Goal: Task Accomplishment & Management: Manage account settings

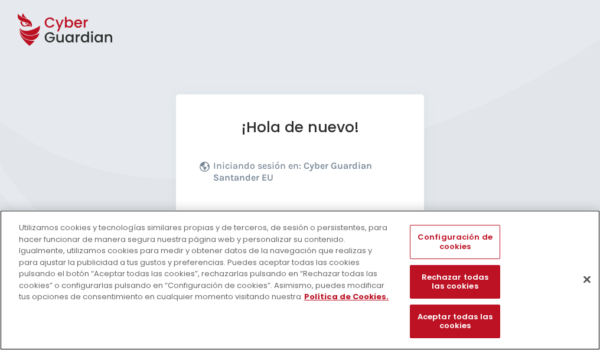
scroll to position [145, 0]
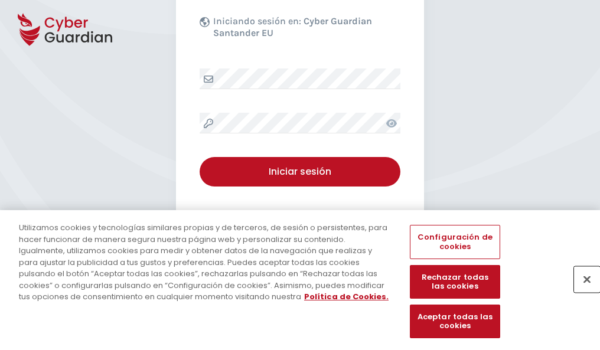
click at [581, 292] on button "Cerrar" at bounding box center [587, 279] width 26 height 26
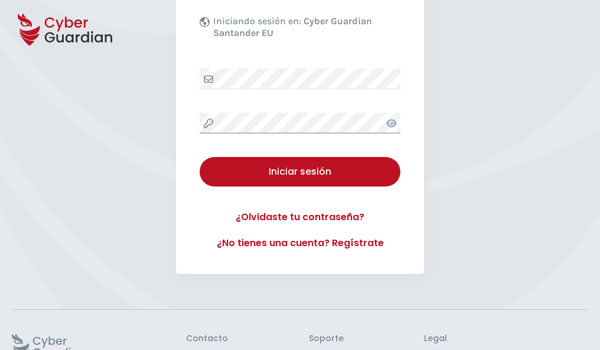
scroll to position [230, 0]
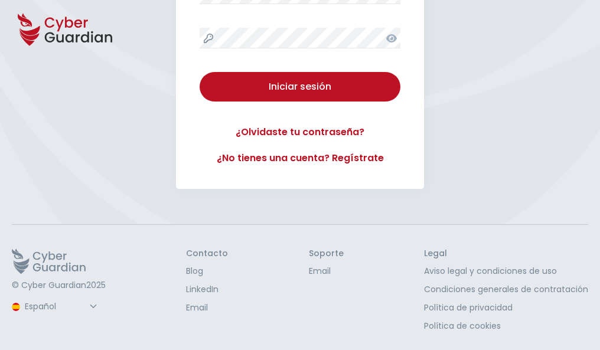
click at [200, 72] on button "Iniciar sesión" at bounding box center [300, 87] width 201 height 30
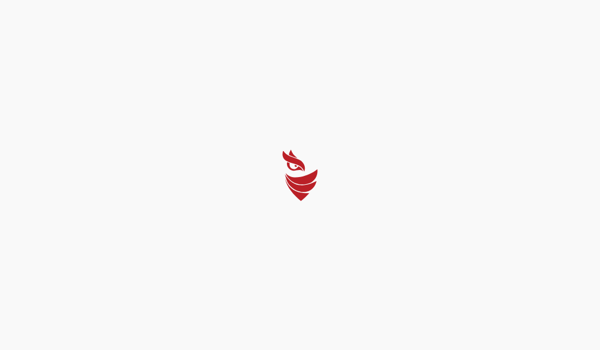
select select "Português (BR)"
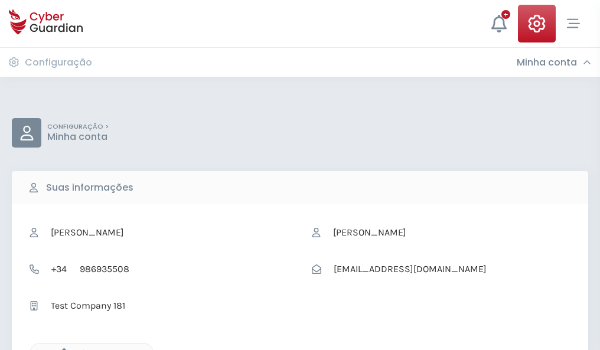
click at [61, 349] on icon "button" at bounding box center [61, 353] width 10 height 10
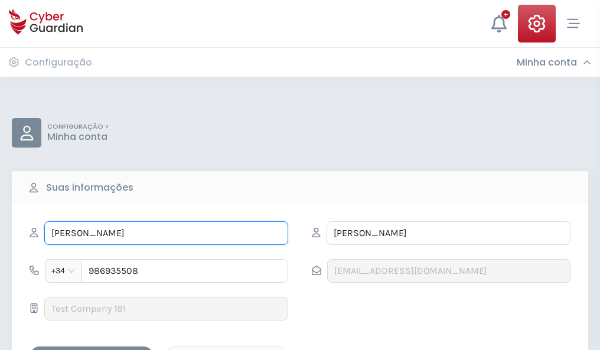
click at [166, 233] on input "XAVIER" at bounding box center [166, 233] width 244 height 24
type input "X"
type input "Primitivo"
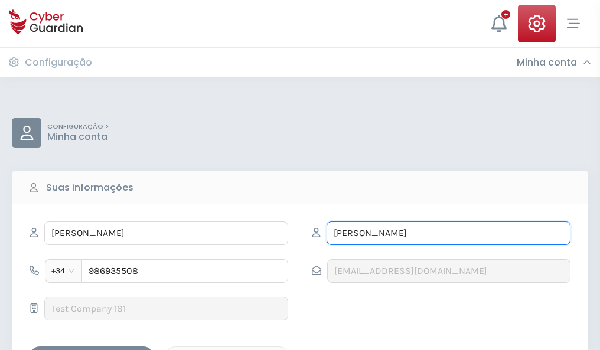
click at [448, 233] on input "BAYONA" at bounding box center [449, 233] width 244 height 24
type input "B"
type input "Garriga"
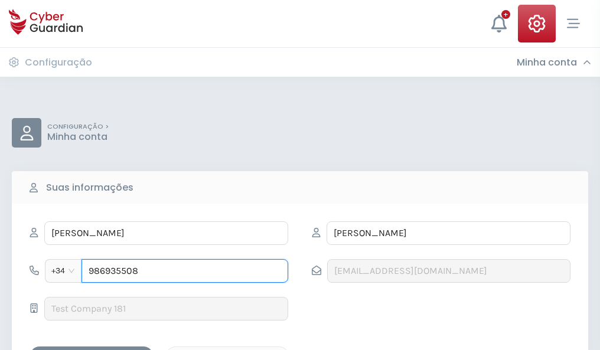
click at [185, 271] on input "986935508" at bounding box center [184, 271] width 207 height 24
type input "9"
type input "987560280"
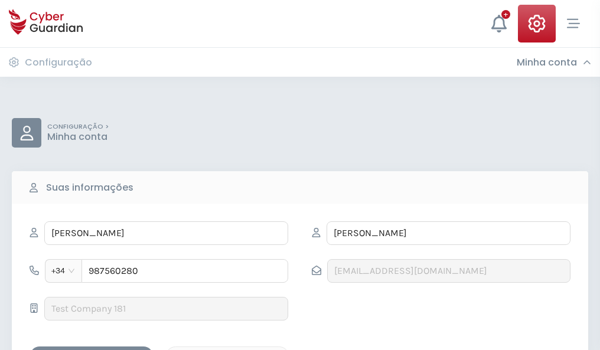
click at [92, 350] on div "Salvar alterações" at bounding box center [91, 357] width 106 height 15
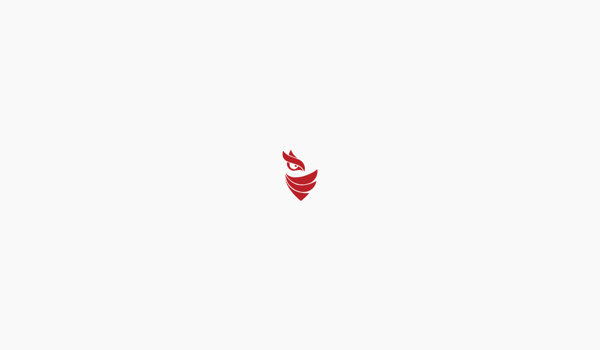
select select "Português (BR)"
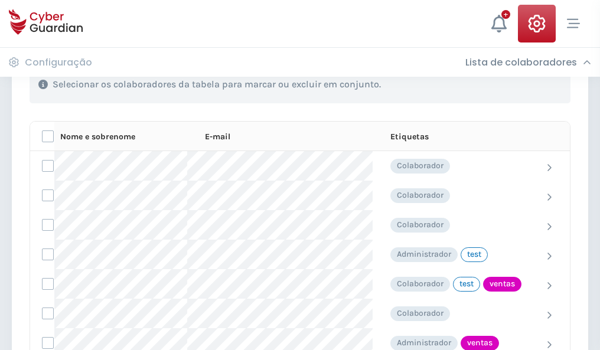
scroll to position [535, 0]
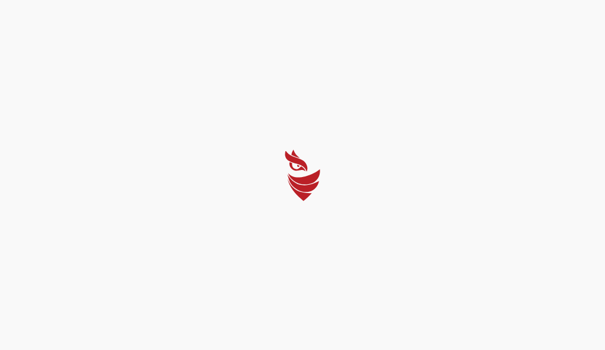
select select "Português (BR)"
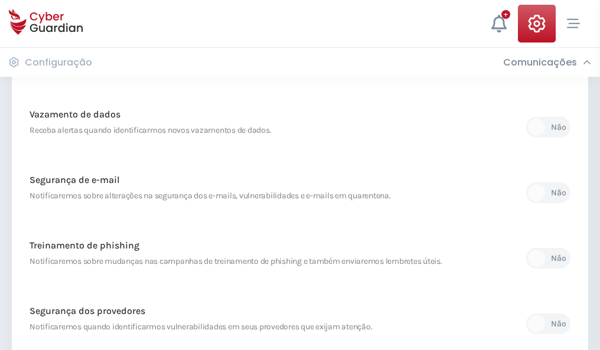
scroll to position [622, 0]
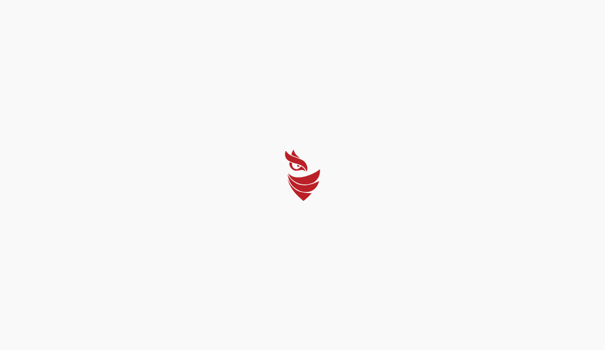
select select "Português (BR)"
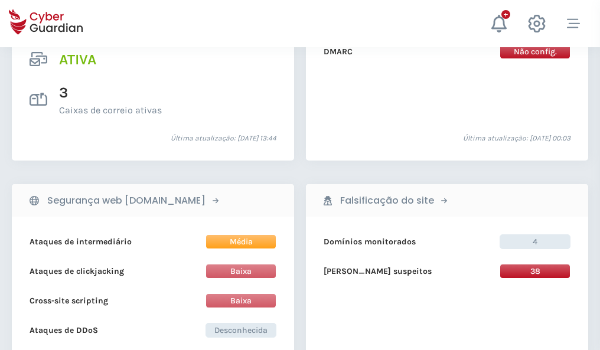
scroll to position [1200, 0]
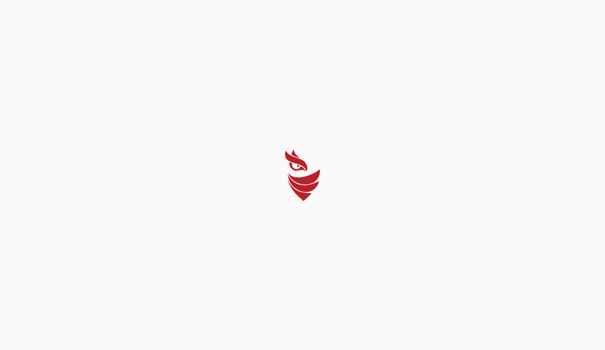
select select "Português (BR)"
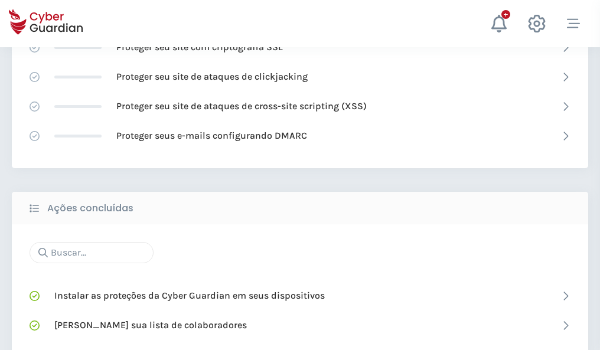
scroll to position [787, 0]
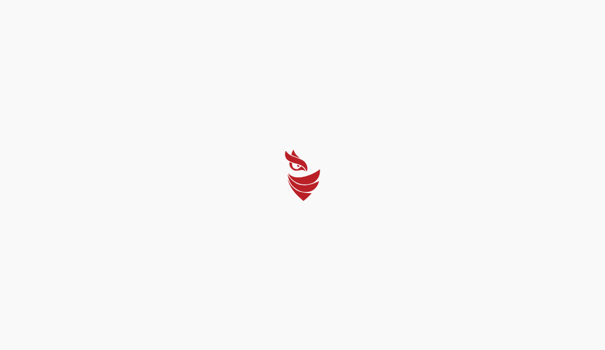
select select "Português (BR)"
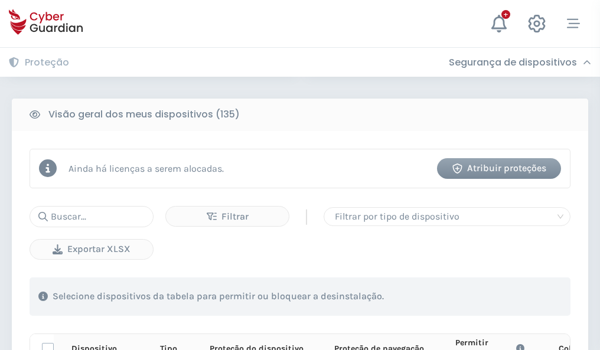
scroll to position [1043, 0]
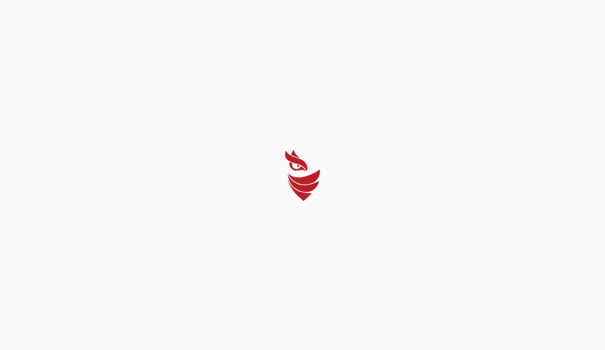
select select "Português (BR)"
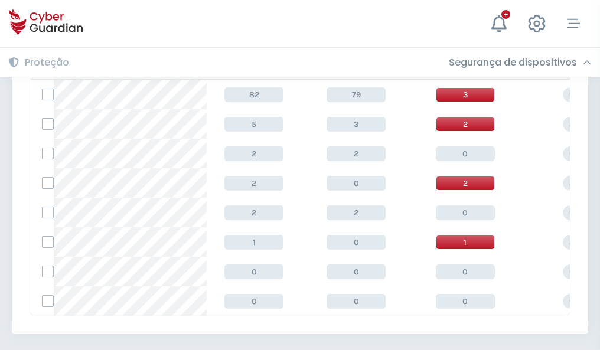
scroll to position [548, 0]
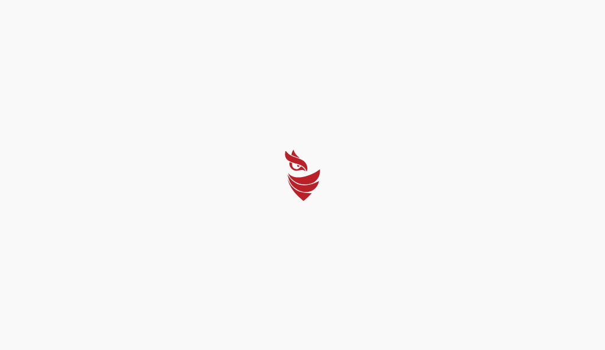
select select "Português (BR)"
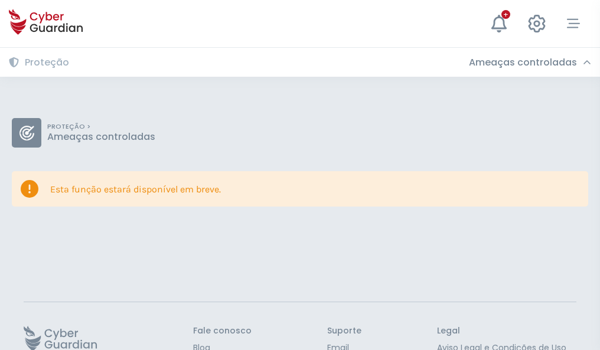
scroll to position [77, 0]
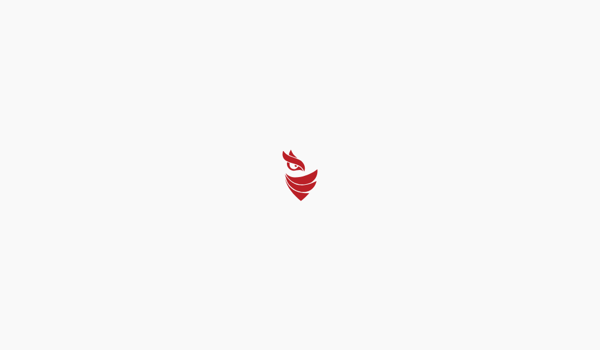
select select "Português (BR)"
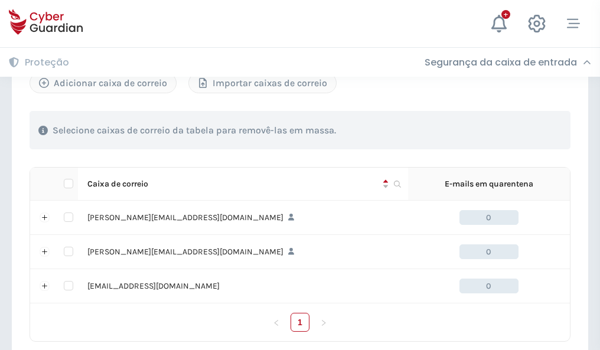
scroll to position [547, 0]
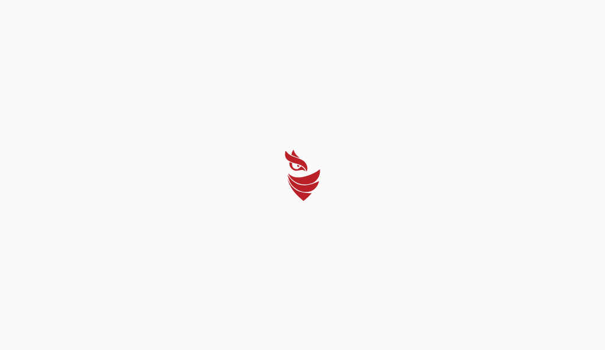
select select "Português (BR)"
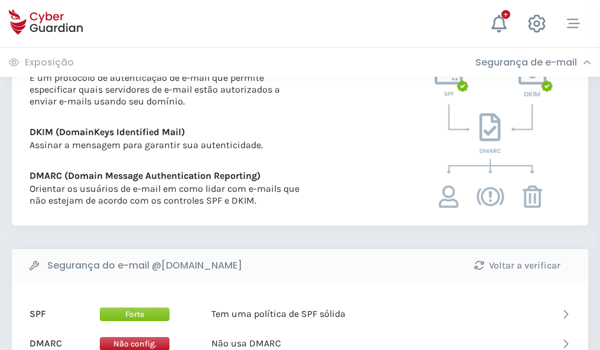
scroll to position [637, 0]
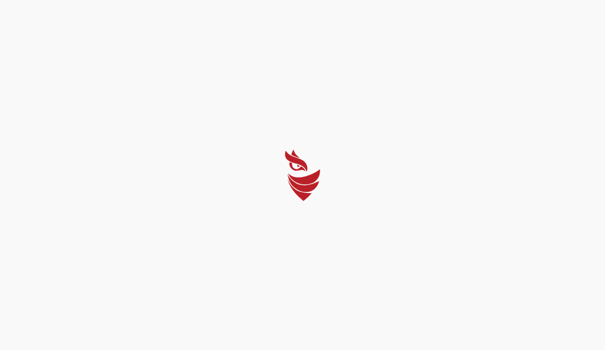
select select "Português (BR)"
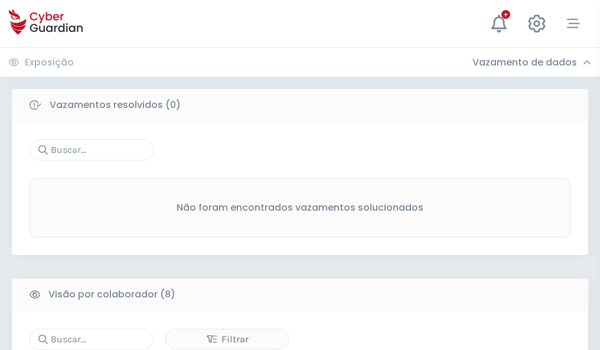
scroll to position [1006, 0]
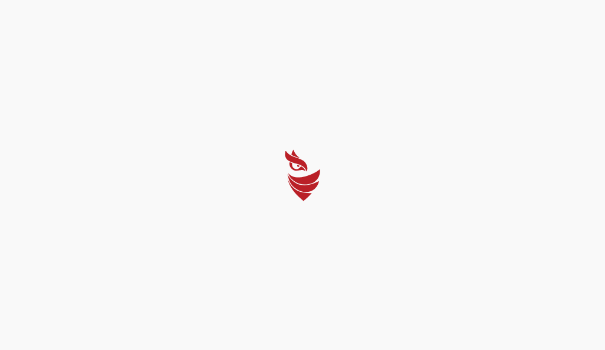
select select "Português (BR)"
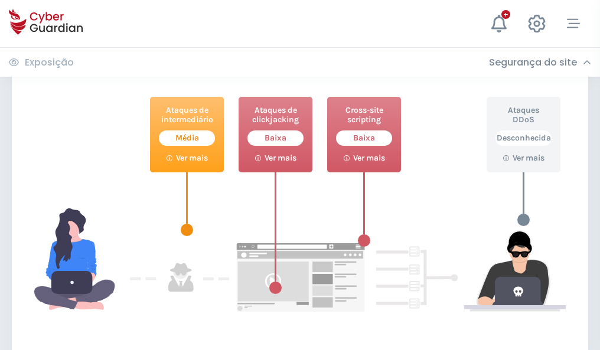
scroll to position [643, 0]
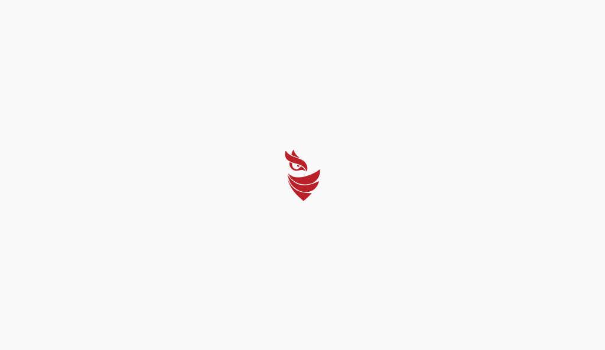
select select "Português (BR)"
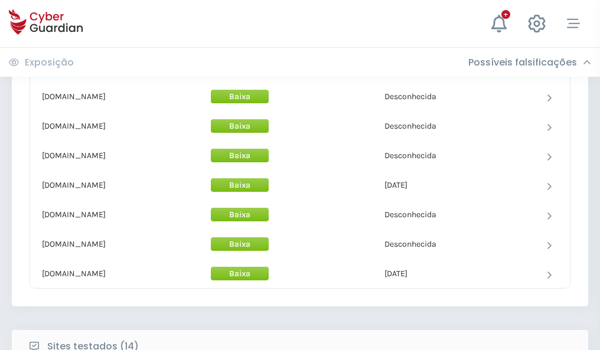
scroll to position [1151, 0]
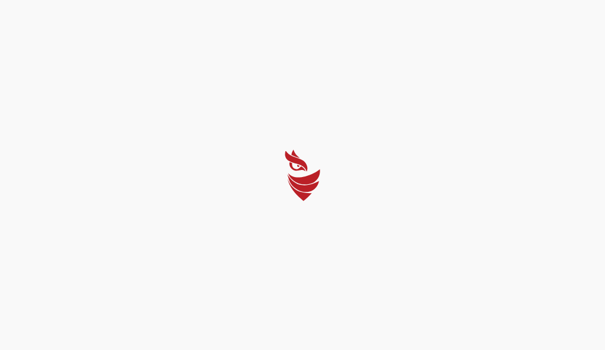
select select "Português (BR)"
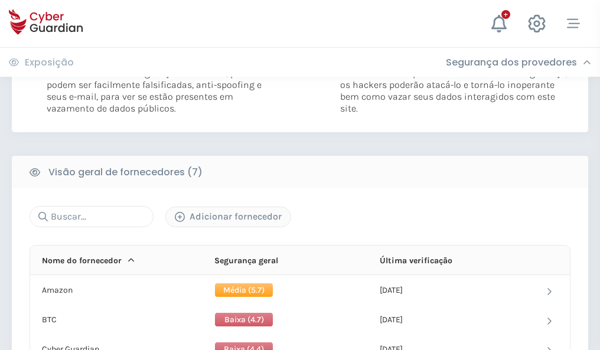
scroll to position [779, 0]
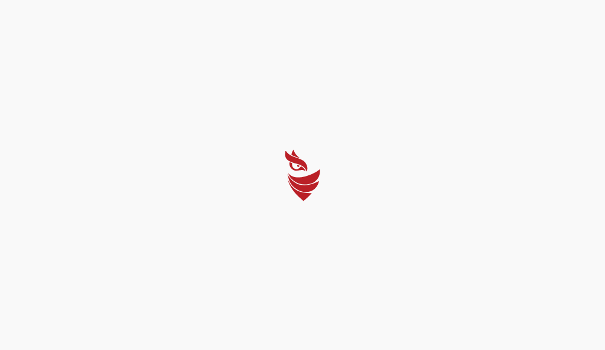
select select "Português (BR)"
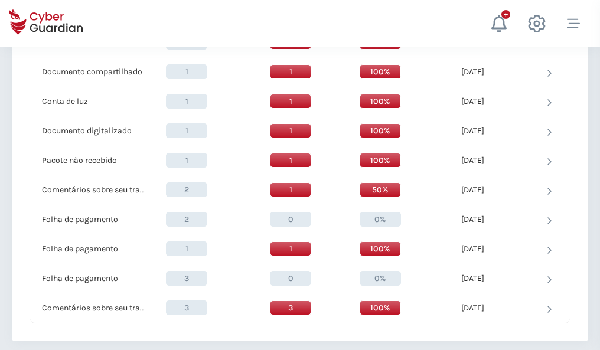
scroll to position [1224, 0]
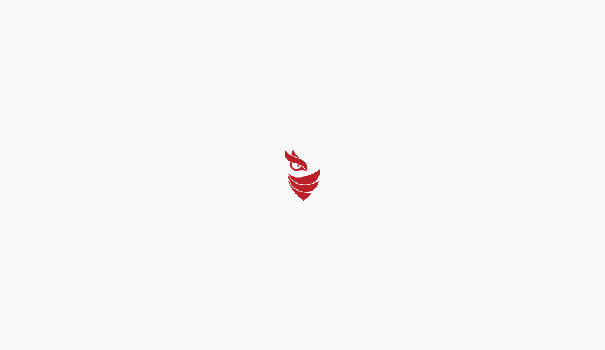
select select "Português (BR)"
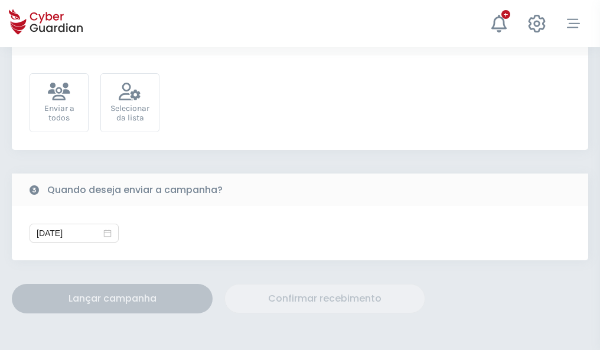
scroll to position [432, 0]
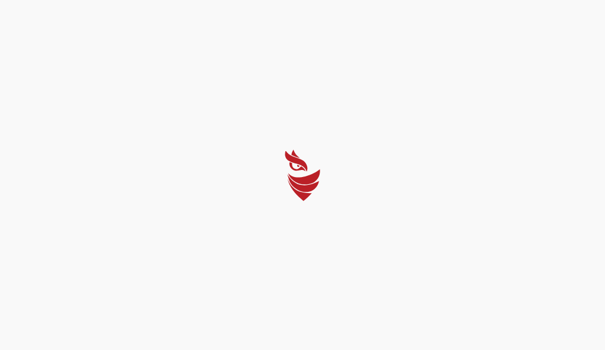
select select "Português (BR)"
